Goal: Navigation & Orientation: Find specific page/section

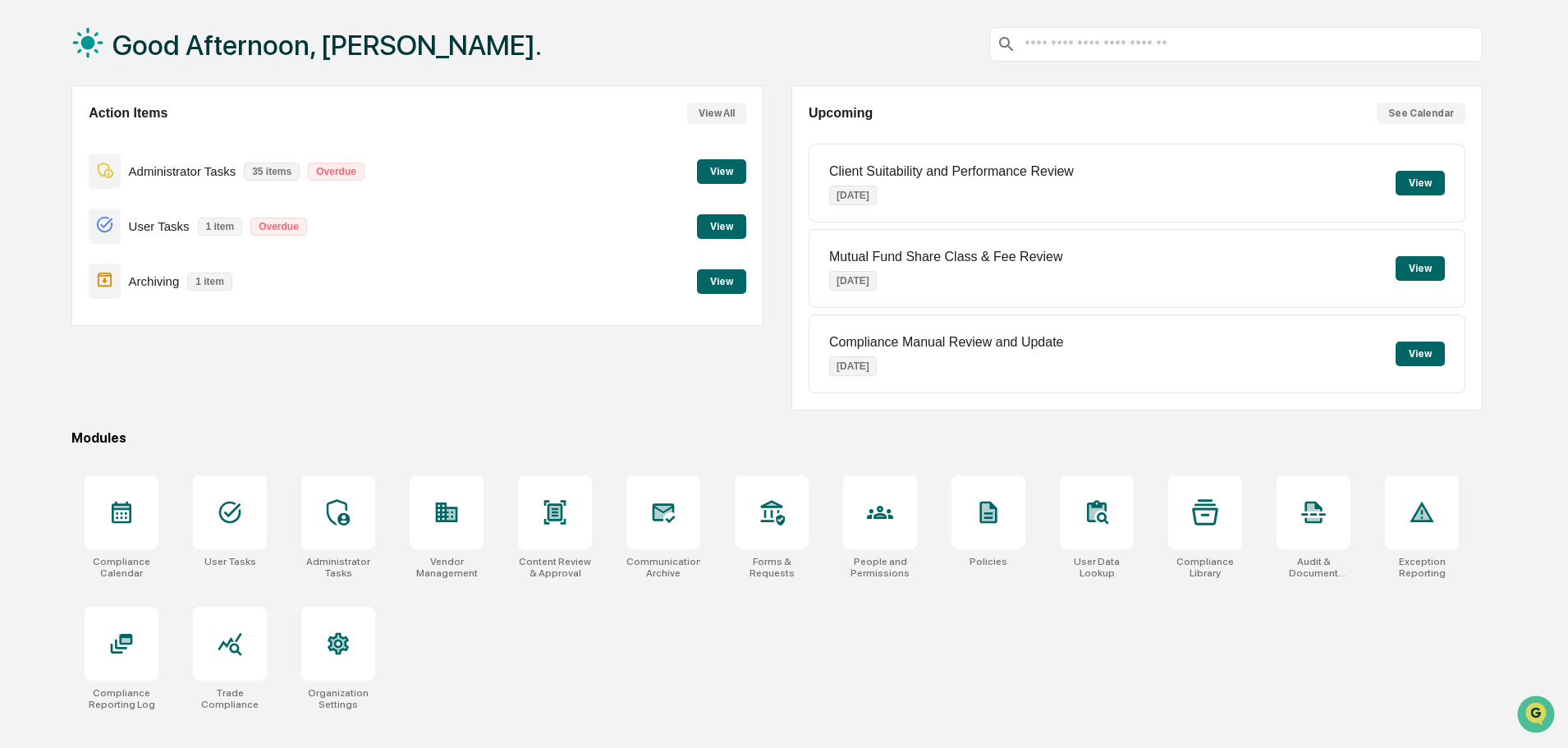
scroll to position [78, 0]
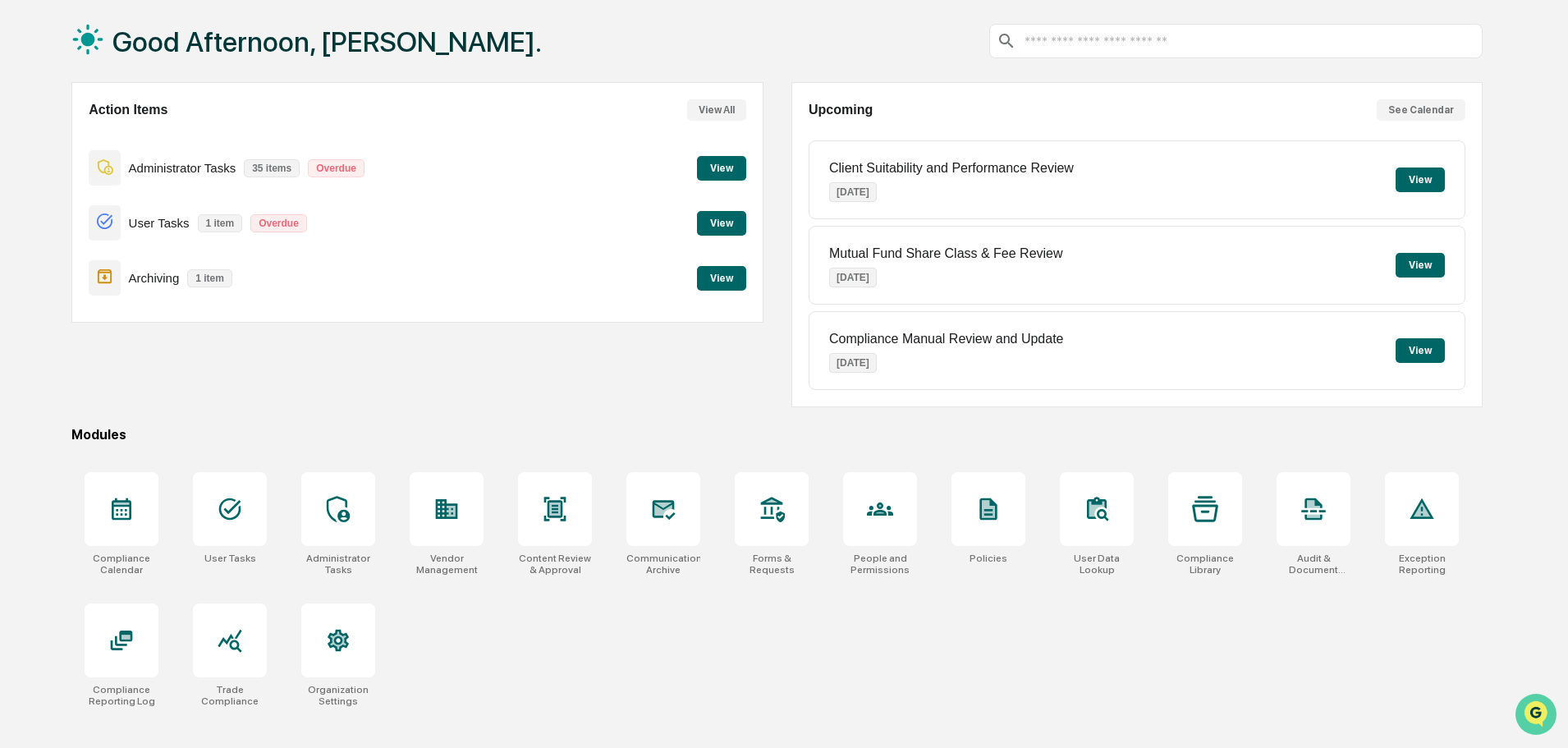
click at [1533, 710] on img "Open customer support" at bounding box center [1535, 714] width 41 height 33
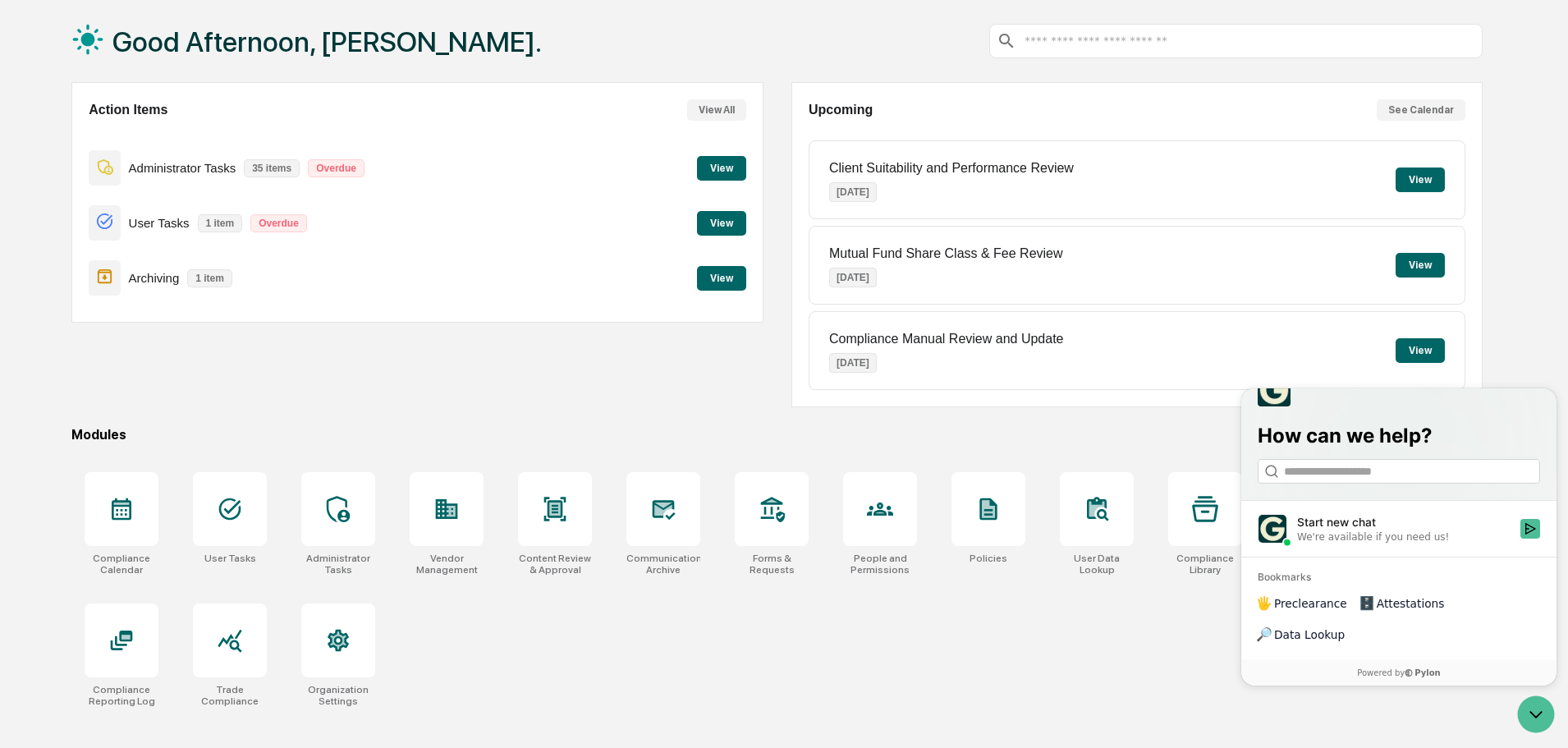
click at [1161, 624] on div "Compliance Calendar User Tasks Administrator Tasks Vendor Management Content Re…" at bounding box center [776, 589] width 1411 height 254
click at [1535, 720] on icon "Open customer support" at bounding box center [1535, 714] width 41 height 41
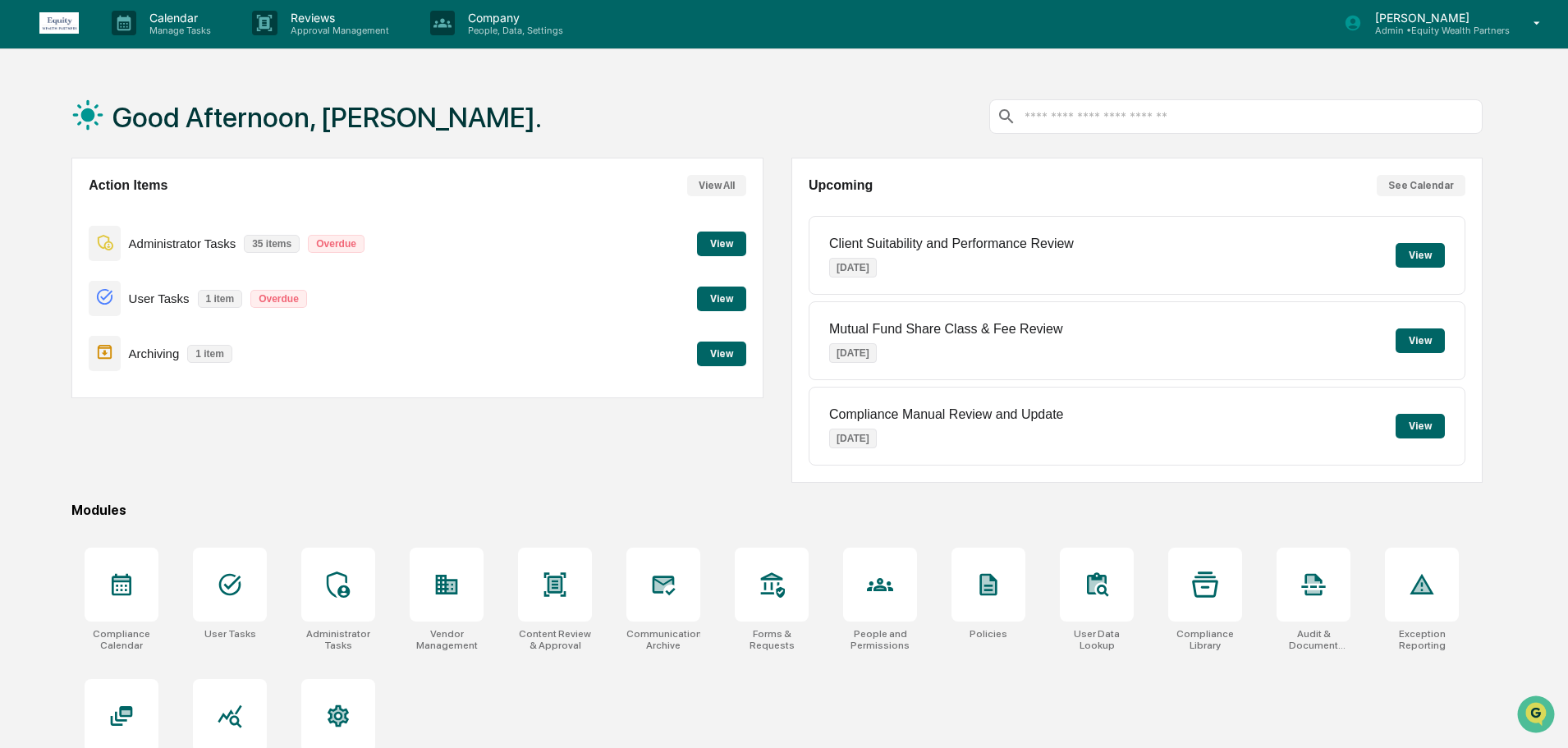
scroll to position [0, 0]
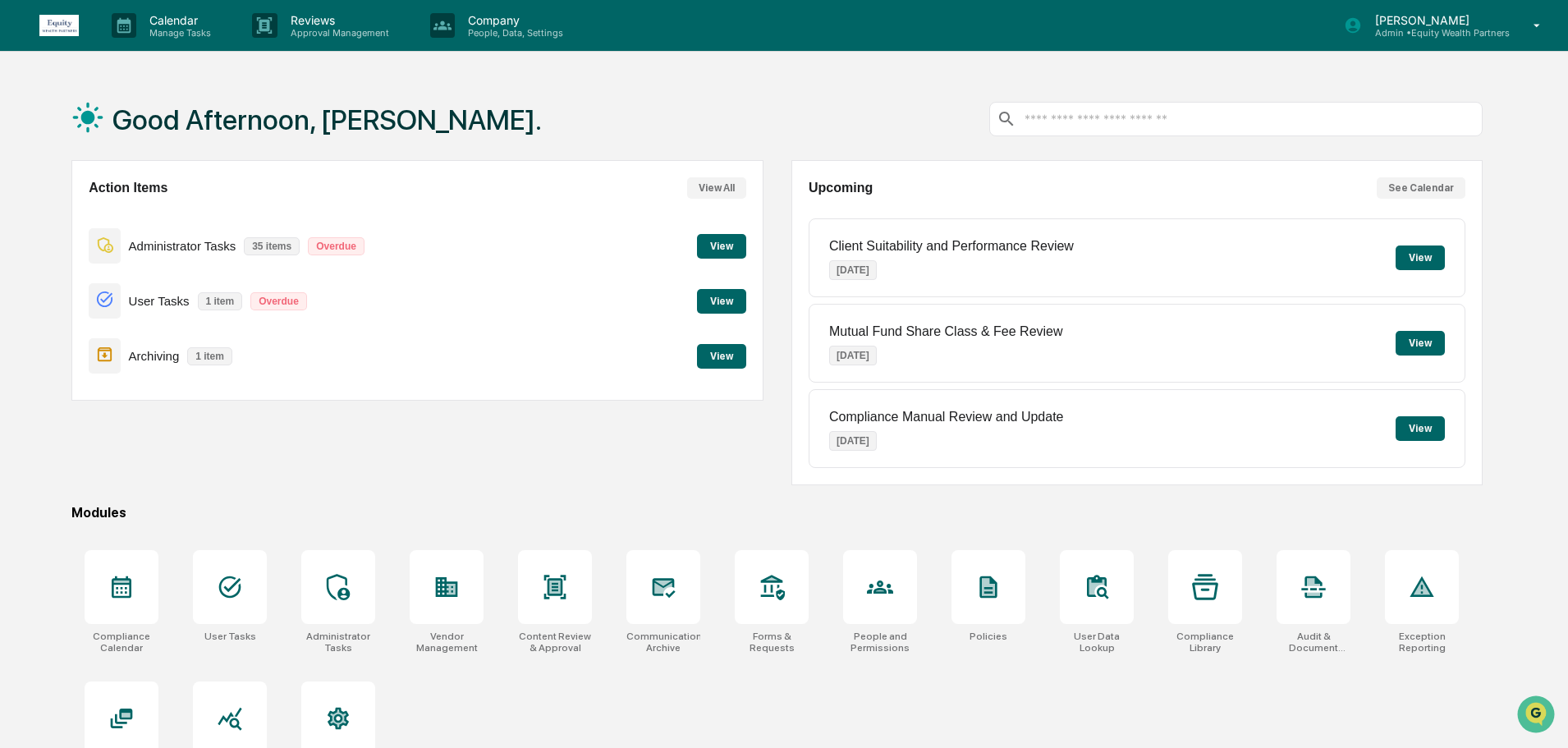
click at [1537, 23] on icon at bounding box center [1537, 26] width 29 height 15
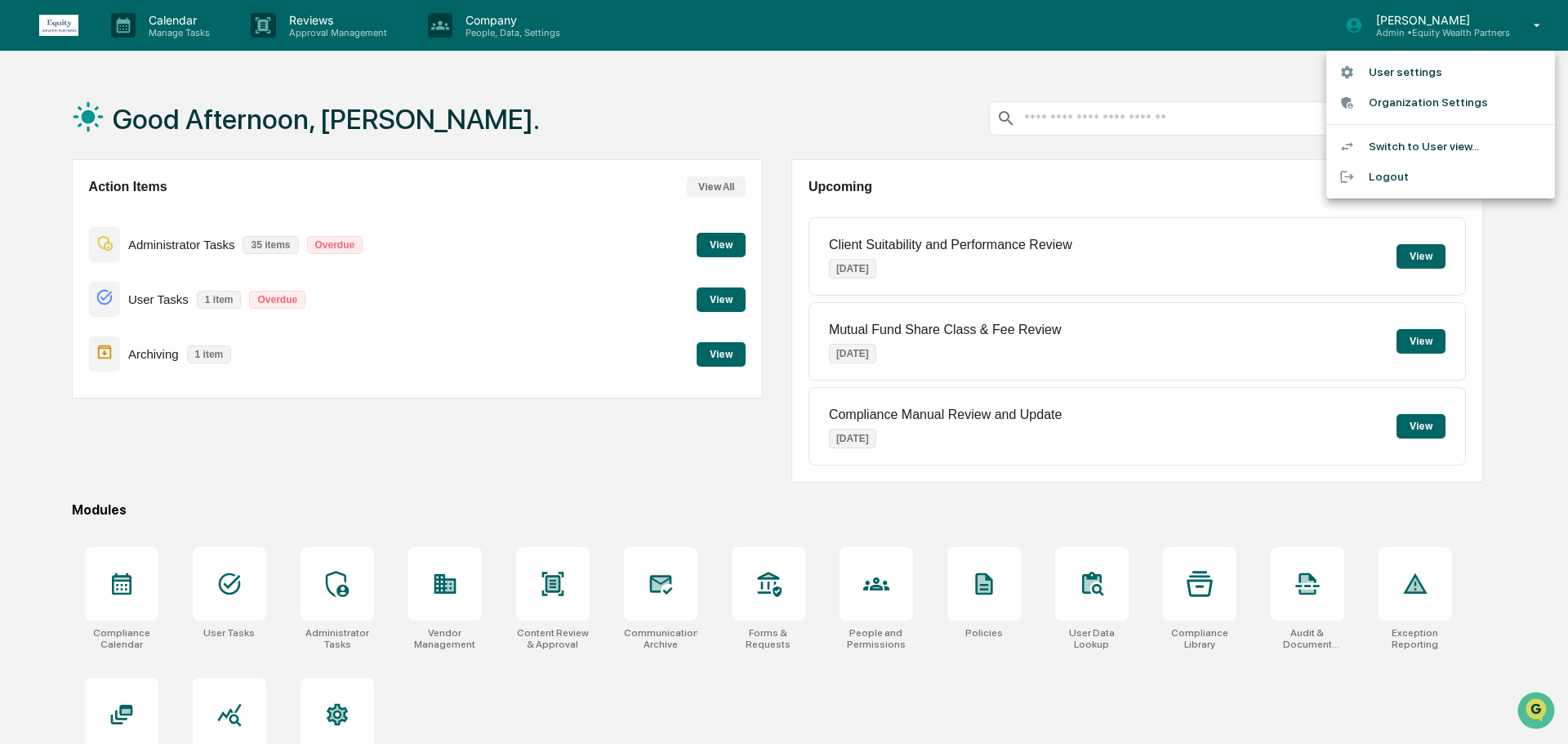
click at [1473, 143] on li "Switch to User view..." at bounding box center [1440, 146] width 228 height 30
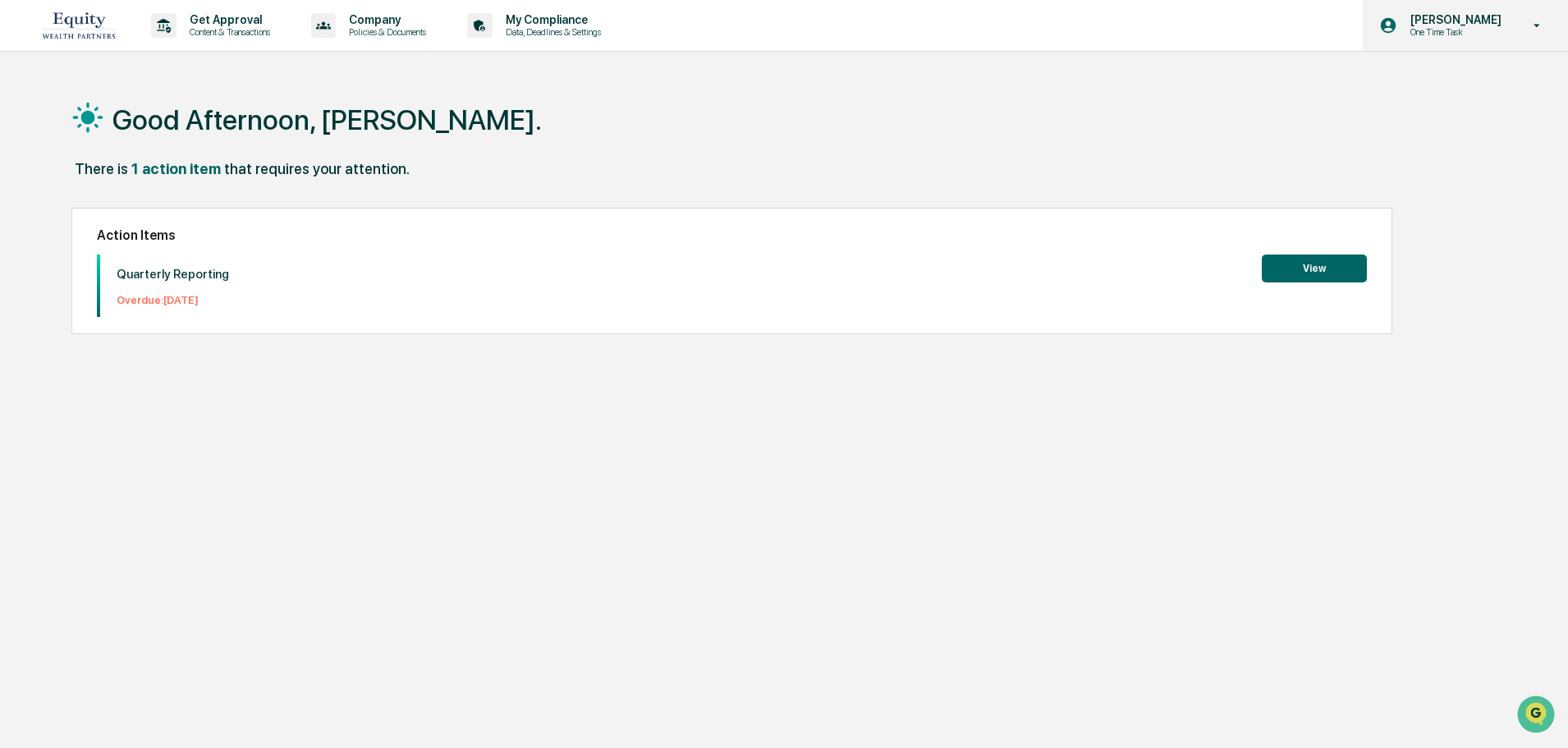
click at [1530, 24] on icon at bounding box center [1537, 26] width 29 height 15
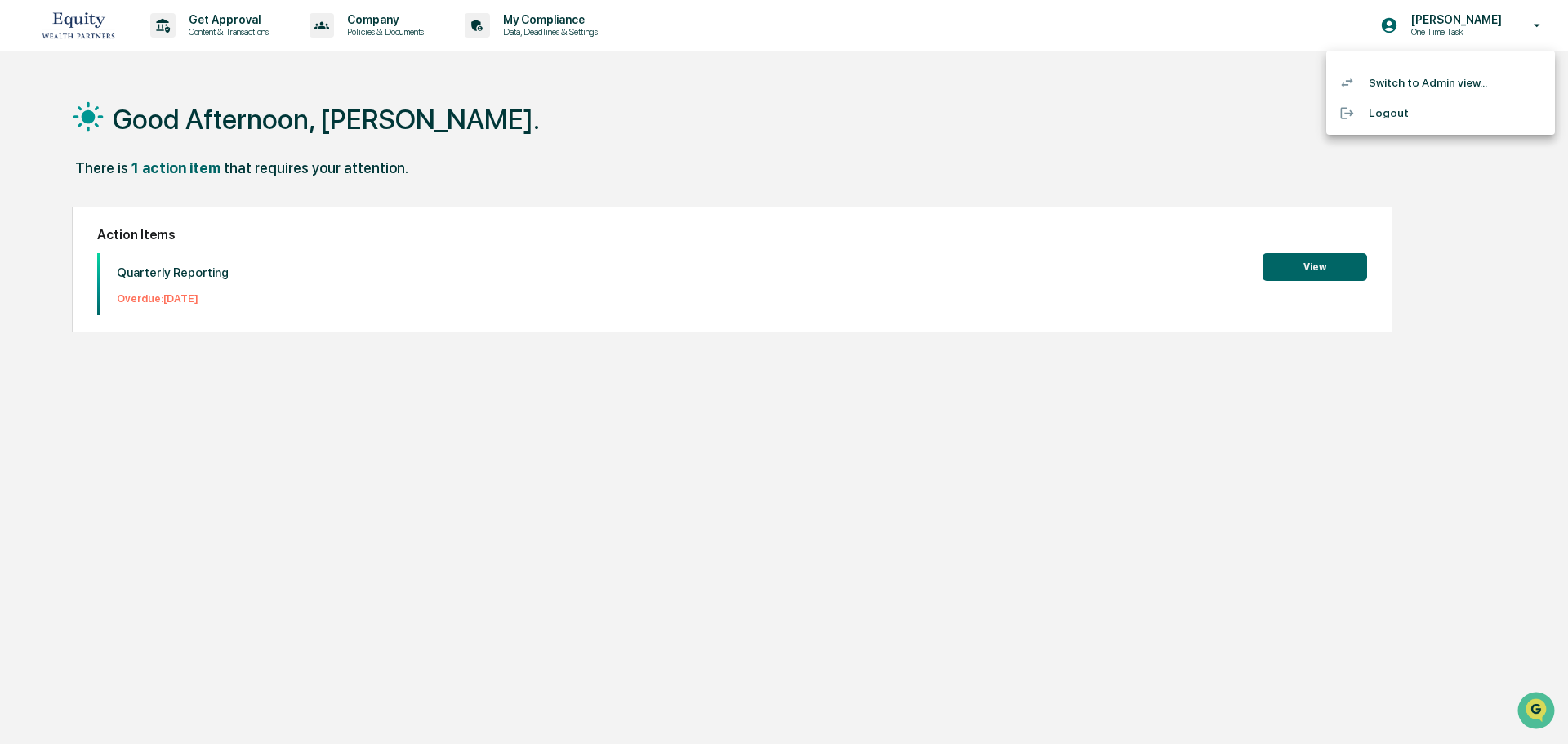
click at [1458, 83] on li "Switch to Admin view..." at bounding box center [1440, 83] width 228 height 30
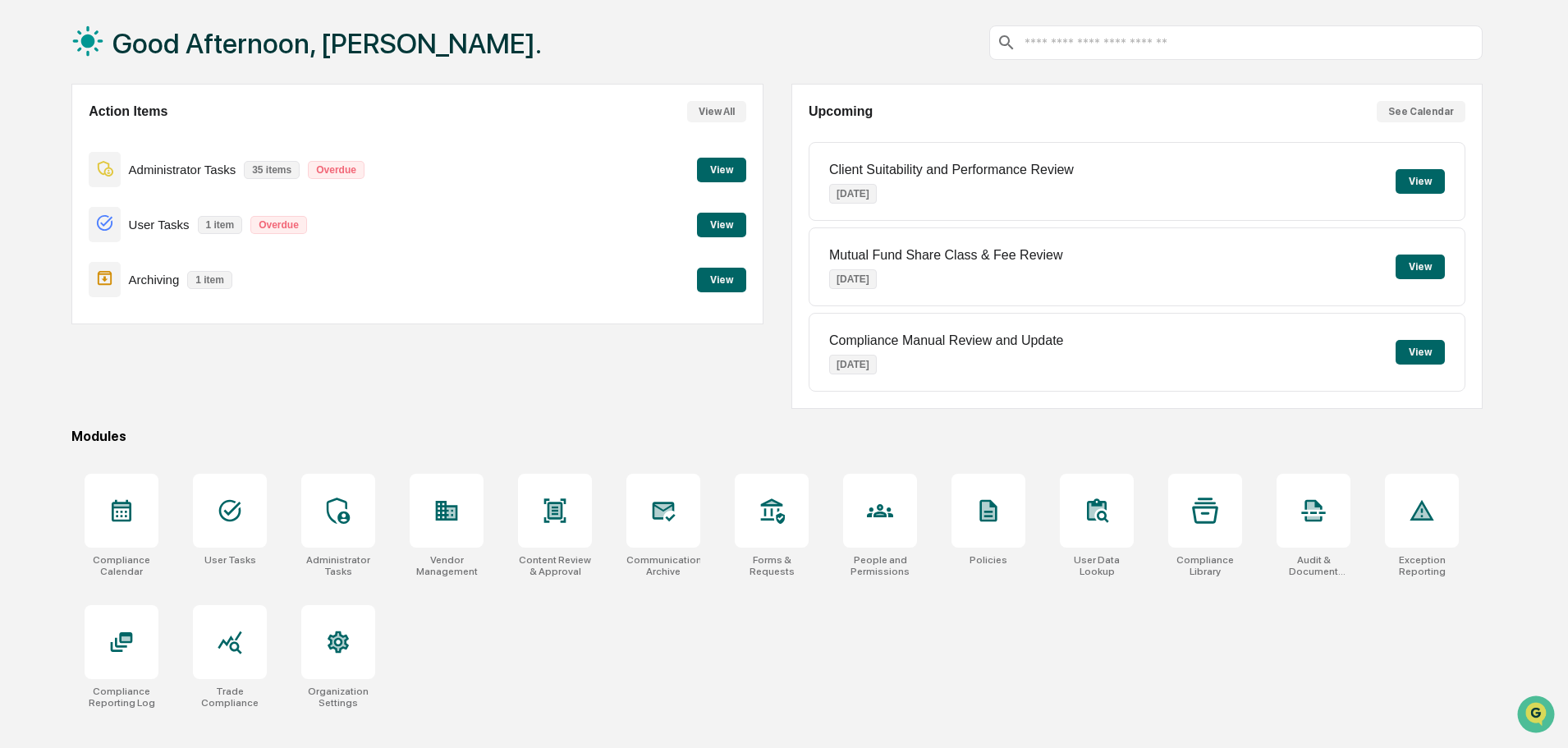
scroll to position [78, 0]
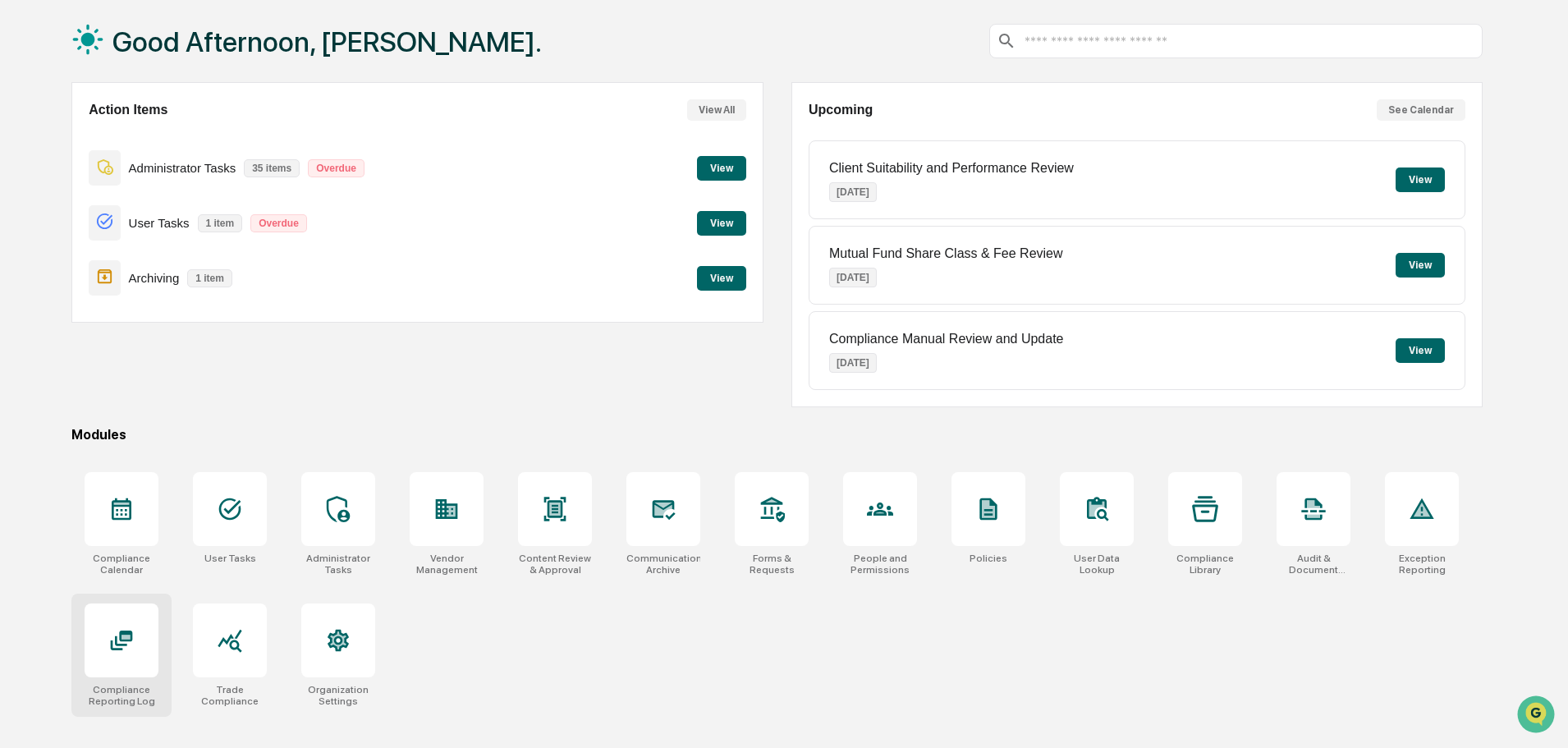
click at [110, 650] on icon at bounding box center [122, 640] width 27 height 27
